Goal: Register for event/course

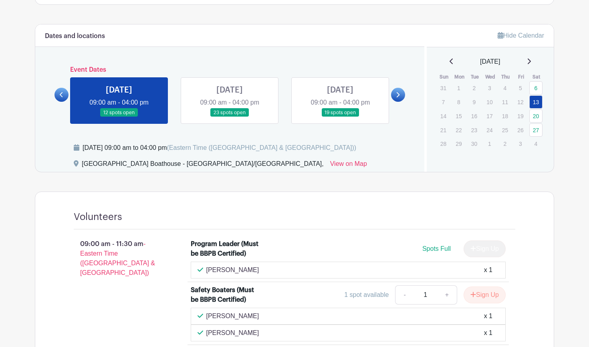
scroll to position [291, 0]
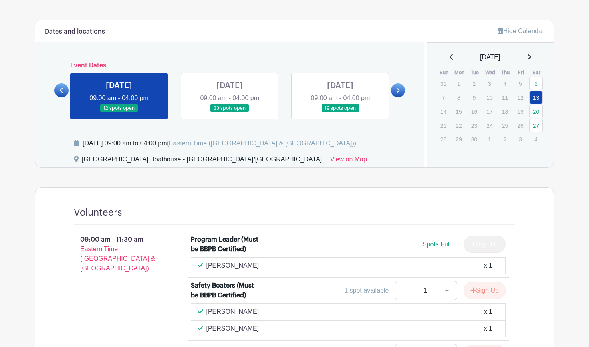
click at [230, 113] on link at bounding box center [230, 113] width 0 height 0
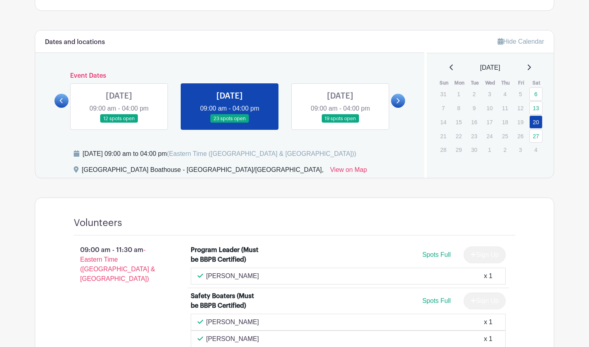
scroll to position [280, 0]
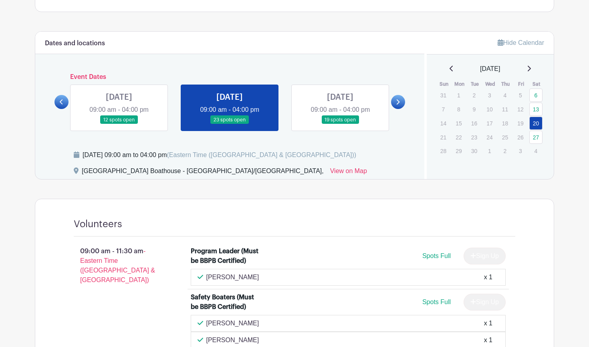
click at [340, 124] on link at bounding box center [340, 124] width 0 height 0
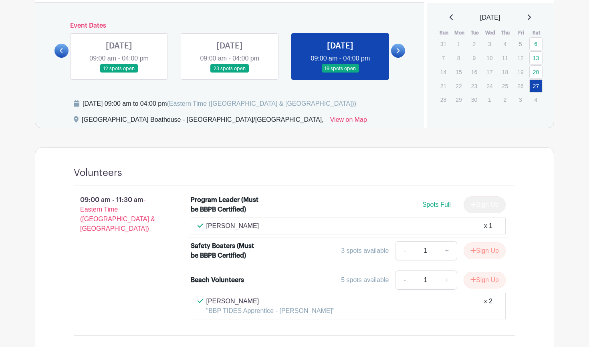
scroll to position [330, 0]
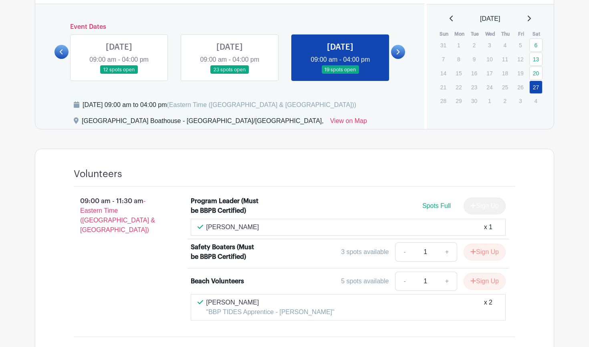
click at [230, 74] on link at bounding box center [230, 74] width 0 height 0
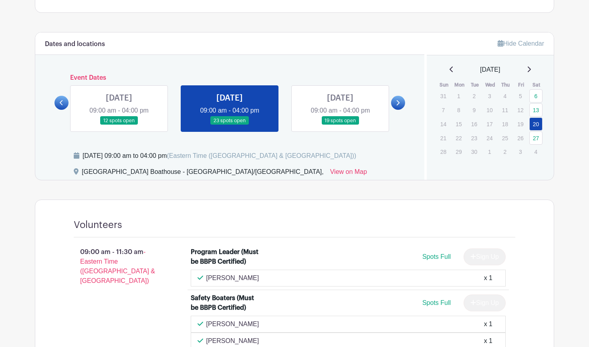
scroll to position [262, 0]
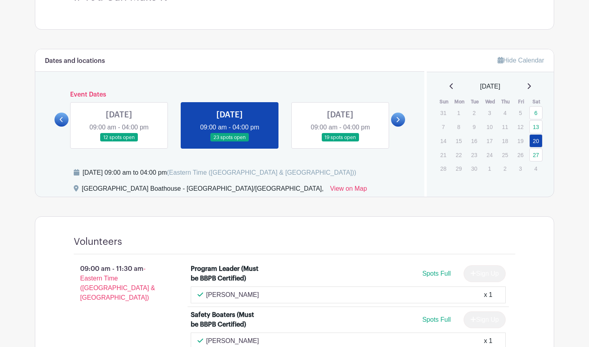
click at [395, 122] on link at bounding box center [398, 120] width 14 height 14
click at [400, 121] on link at bounding box center [398, 120] width 14 height 14
click at [340, 142] on link at bounding box center [340, 142] width 0 height 0
